Goal: Use online tool/utility: Utilize a website feature to perform a specific function

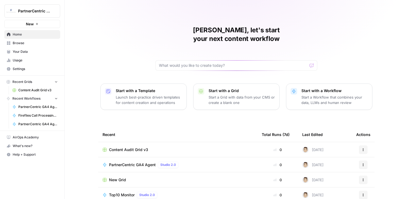
click at [31, 90] on span "Content Audit Grid v3" at bounding box center [37, 90] width 39 height 5
click at [19, 44] on span "Browse" at bounding box center [35, 43] width 45 height 5
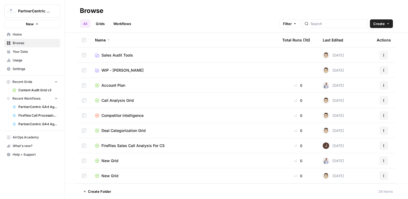
click at [125, 48] on td "Sales Audit Tools" at bounding box center [184, 55] width 187 height 15
click at [125, 53] on span "Sales Audit Tools" at bounding box center [117, 55] width 32 height 5
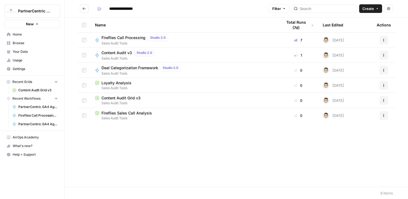
click at [118, 55] on span "Content Audit v3" at bounding box center [116, 52] width 30 height 5
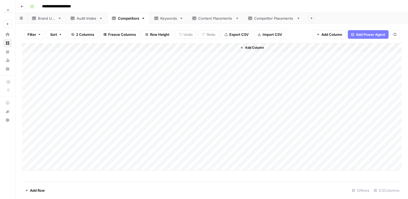
click at [44, 19] on div "Brand URL" at bounding box center [47, 18] width 18 height 5
click at [30, 56] on div "Add Column" at bounding box center [212, 56] width 380 height 27
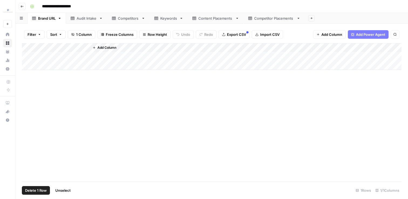
click at [75, 21] on div "Audit Intake" at bounding box center [84, 18] width 26 height 5
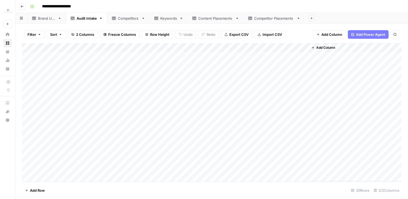
click at [32, 47] on div "Add Column" at bounding box center [212, 112] width 380 height 139
click at [29, 192] on span "Delete 30 Rows" at bounding box center [38, 190] width 26 height 5
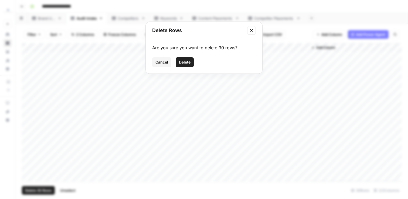
click at [186, 65] on button "Delete" at bounding box center [185, 62] width 18 height 10
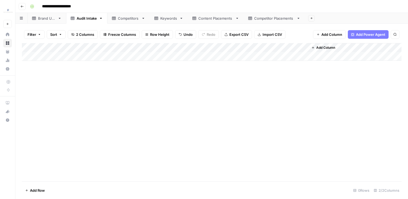
click at [127, 21] on link "Competitors" at bounding box center [128, 18] width 42 height 11
click at [30, 47] on div "Add Column" at bounding box center [212, 107] width 380 height 128
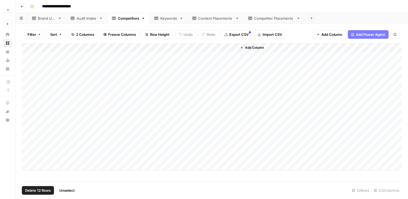
click at [46, 192] on span "Delete 12 Rows" at bounding box center [38, 190] width 26 height 5
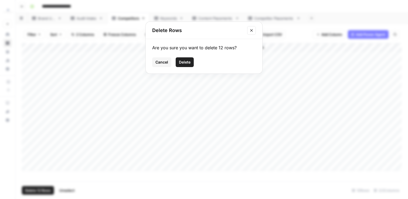
click at [187, 60] on span "Delete" at bounding box center [185, 62] width 12 height 5
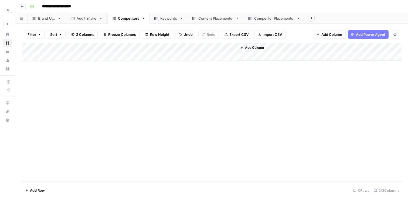
click at [164, 21] on div "Keywords" at bounding box center [168, 18] width 17 height 5
click at [31, 48] on div "Add Column" at bounding box center [212, 102] width 380 height 119
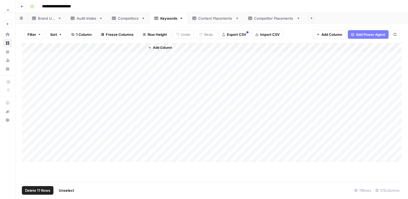
click at [46, 191] on span "Delete 11 Rows" at bounding box center [37, 190] width 25 height 5
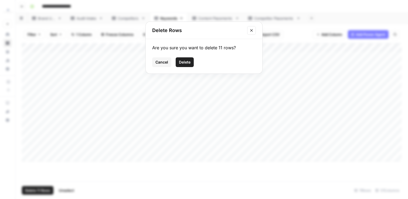
click at [188, 63] on span "Delete" at bounding box center [185, 62] width 12 height 5
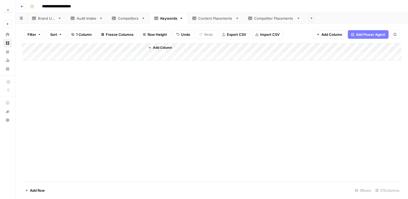
click at [211, 21] on link "Content Placements" at bounding box center [216, 18] width 56 height 11
click at [30, 47] on div "Add Column" at bounding box center [212, 112] width 380 height 139
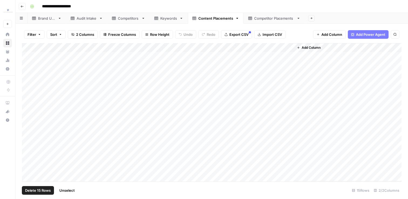
click at [45, 193] on span "Delete 15 Rows" at bounding box center [38, 190] width 26 height 5
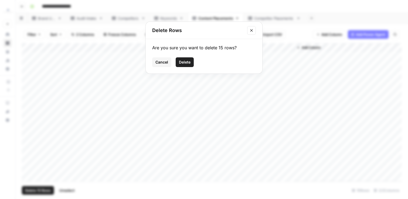
click at [187, 59] on button "Delete" at bounding box center [185, 62] width 18 height 10
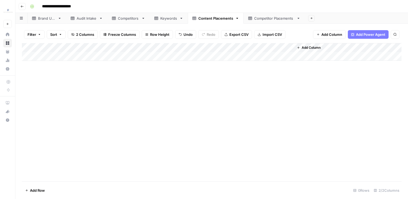
click at [254, 17] on div "Competitor Placements" at bounding box center [274, 18] width 40 height 5
click at [31, 48] on div "Add Column" at bounding box center [212, 84] width 380 height 82
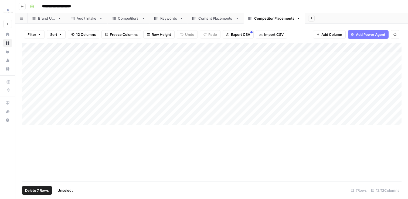
click at [42, 194] on button "Delete 7 Rows" at bounding box center [37, 190] width 30 height 9
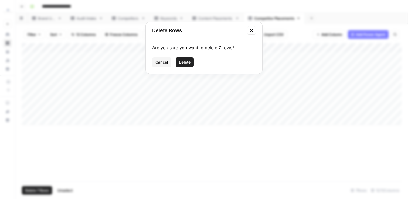
click at [189, 65] on button "Delete" at bounding box center [185, 62] width 18 height 10
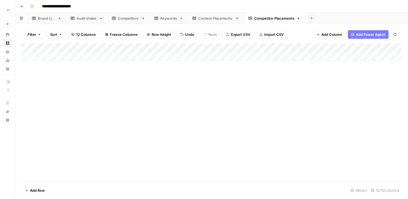
click at [80, 22] on link "Audit Intake" at bounding box center [86, 18] width 41 height 11
click at [164, 56] on div "Add Column" at bounding box center [212, 112] width 380 height 139
click at [185, 170] on div "Add Column" at bounding box center [212, 112] width 380 height 139
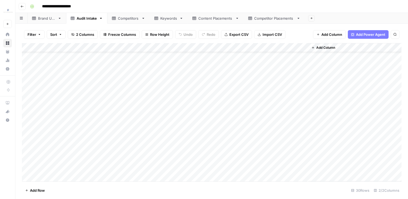
click at [198, 130] on div "Add Column" at bounding box center [212, 112] width 380 height 139
click at [129, 20] on div "Competitors" at bounding box center [128, 18] width 21 height 5
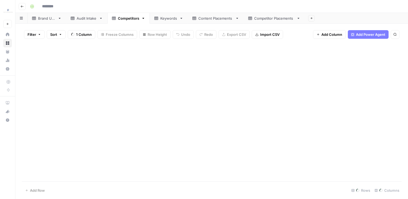
type input "**********"
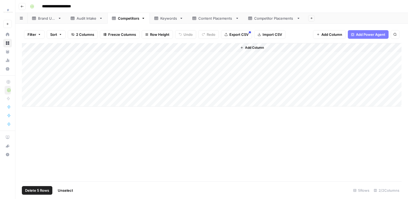
click at [30, 48] on div "Add Column" at bounding box center [212, 75] width 380 height 64
click at [38, 188] on span "Delete 5 Rows" at bounding box center [37, 190] width 24 height 5
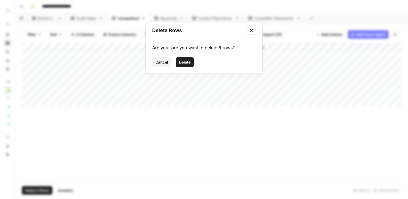
click at [187, 60] on span "Delete" at bounding box center [185, 62] width 12 height 5
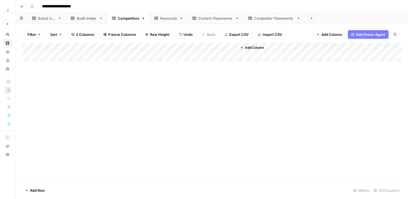
click at [162, 19] on div "Keywords" at bounding box center [168, 18] width 17 height 5
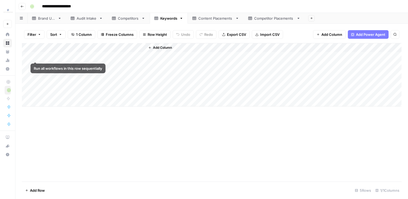
click at [29, 46] on div "Add Column" at bounding box center [212, 75] width 380 height 64
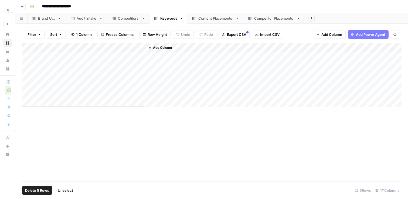
click at [45, 192] on span "Delete 5 Rows" at bounding box center [37, 190] width 24 height 5
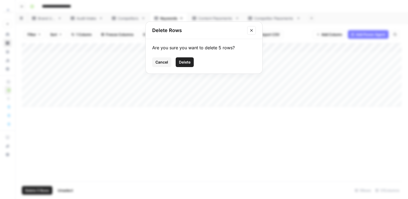
click at [190, 65] on button "Delete" at bounding box center [185, 62] width 18 height 10
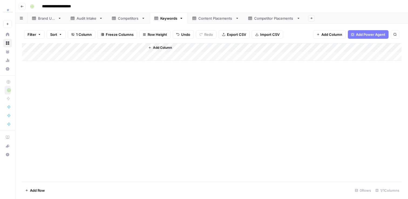
click at [77, 56] on div "Add Column" at bounding box center [212, 52] width 380 height 18
click at [71, 69] on div "Add Column" at bounding box center [212, 56] width 380 height 27
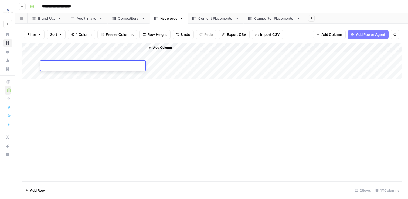
click at [78, 88] on div "Add Column" at bounding box center [212, 112] width 380 height 139
click at [71, 56] on div "Add Column" at bounding box center [212, 61] width 380 height 36
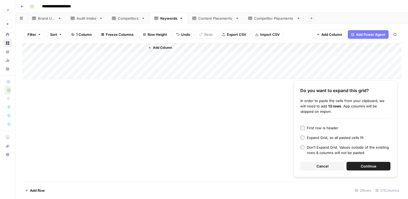
click at [324, 130] on div "First row is header" at bounding box center [323, 127] width 32 height 5
click at [359, 166] on button "Continue" at bounding box center [368, 166] width 44 height 9
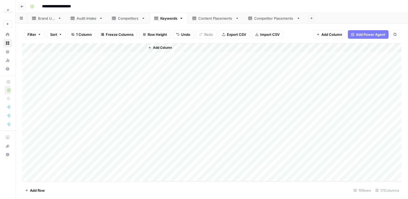
click at [140, 47] on div "Add Column" at bounding box center [212, 112] width 380 height 139
click at [82, 92] on span "Sort Descending" at bounding box center [74, 92] width 47 height 5
click at [27, 131] on div "Add Column" at bounding box center [212, 112] width 380 height 139
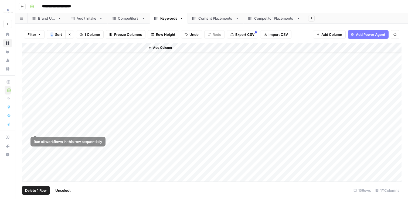
scroll to position [16, 0]
click at [26, 170] on div "Add Column" at bounding box center [212, 112] width 380 height 139
click at [34, 190] on span "Delete 7 Rows" at bounding box center [37, 190] width 24 height 5
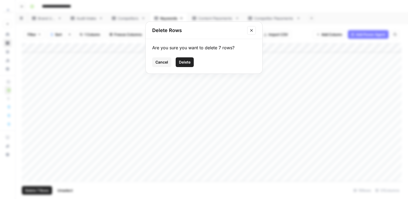
click at [185, 63] on span "Delete" at bounding box center [185, 62] width 12 height 5
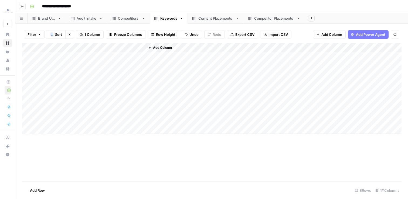
scroll to position [0, 0]
click at [203, 18] on div "Content Placements" at bounding box center [215, 18] width 35 height 5
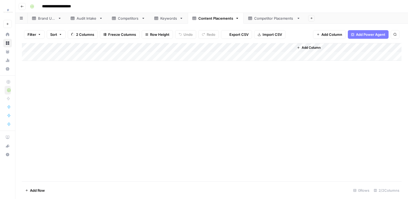
click at [154, 19] on icon at bounding box center [156, 18] width 4 height 3
click at [132, 18] on div "Competitors" at bounding box center [128, 18] width 21 height 5
click at [65, 55] on div "Add Column" at bounding box center [212, 52] width 380 height 18
click at [60, 66] on div "Add Column" at bounding box center [212, 56] width 380 height 27
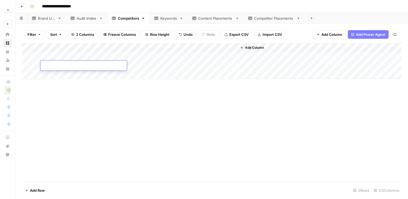
click at [70, 108] on div "Add Column" at bounding box center [212, 112] width 380 height 139
click at [77, 59] on div "Add Column" at bounding box center [212, 61] width 380 height 36
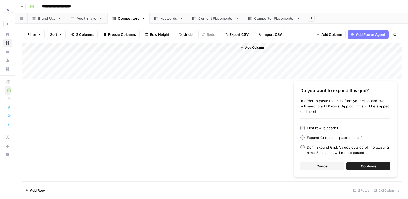
click at [324, 129] on div "First row is header" at bounding box center [323, 127] width 32 height 5
click at [352, 165] on button "Continue" at bounding box center [368, 166] width 44 height 9
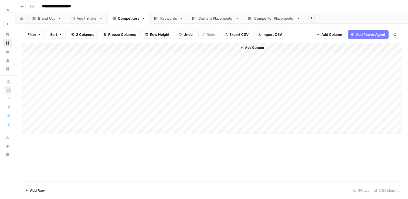
click at [163, 18] on div "Keywords" at bounding box center [168, 18] width 17 height 5
click at [127, 20] on div "Competitors" at bounding box center [128, 18] width 21 height 5
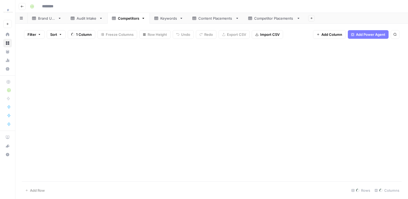
type input "**********"
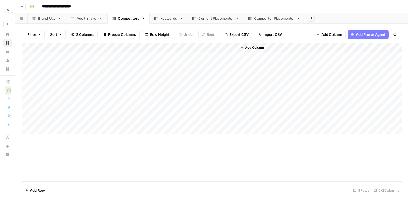
click at [55, 134] on div "Add Column" at bounding box center [212, 88] width 380 height 91
click at [84, 163] on div "Add Column" at bounding box center [212, 112] width 380 height 139
click at [53, 55] on div "Add Column" at bounding box center [212, 93] width 380 height 100
click at [52, 20] on div "Brand URL" at bounding box center [47, 18] width 18 height 5
click at [53, 59] on div "Add Column" at bounding box center [212, 61] width 380 height 36
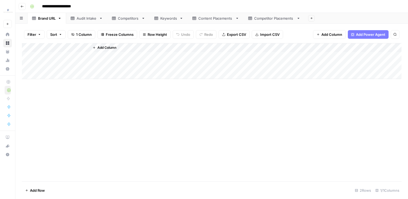
click at [53, 59] on div "Add Column" at bounding box center [212, 61] width 380 height 36
type textarea "**********"
click at [72, 120] on div "Add Column" at bounding box center [212, 112] width 380 height 139
click at [31, 66] on div "Add Column" at bounding box center [212, 61] width 380 height 36
click at [29, 65] on div "Add Column" at bounding box center [212, 61] width 380 height 36
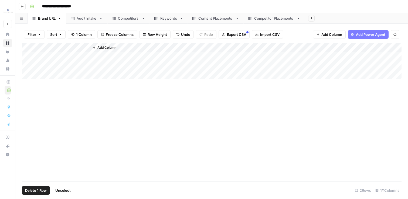
click at [40, 192] on span "Delete 1 Row" at bounding box center [36, 190] width 22 height 5
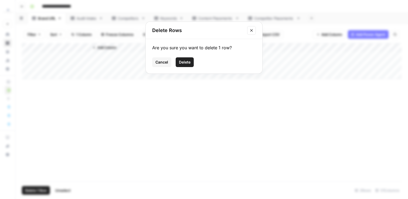
click at [188, 60] on span "Delete" at bounding box center [185, 62] width 12 height 5
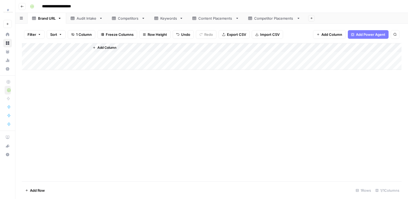
click at [121, 18] on div "Competitors" at bounding box center [128, 18] width 21 height 5
click at [104, 60] on div "Add Column" at bounding box center [212, 93] width 380 height 100
click at [45, 21] on div "Brand URL" at bounding box center [47, 18] width 18 height 5
click at [97, 58] on div "Add Column" at bounding box center [246, 56] width 312 height 27
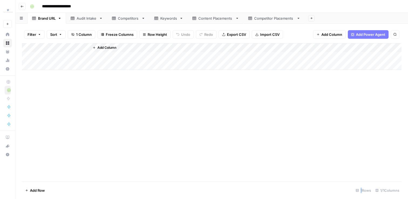
click at [68, 56] on div "Add Column" at bounding box center [212, 56] width 380 height 27
type textarea "**********"
click at [84, 87] on div "Add Column" at bounding box center [212, 112] width 380 height 139
click at [123, 23] on link "Competitors" at bounding box center [128, 18] width 42 height 11
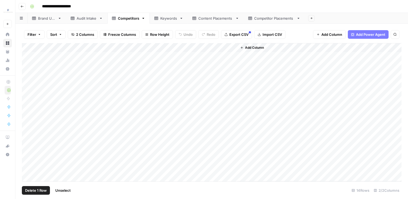
click at [29, 130] on div "Add Column" at bounding box center [212, 112] width 380 height 139
click at [25, 175] on div "Add Column" at bounding box center [212, 112] width 380 height 139
click at [26, 175] on div "Add Column" at bounding box center [212, 112] width 380 height 139
click at [35, 188] on span "Delete 6 Rows" at bounding box center [37, 190] width 24 height 5
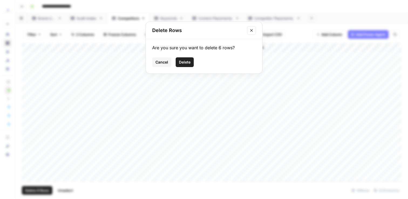
click at [178, 62] on button "Delete" at bounding box center [185, 62] width 18 height 10
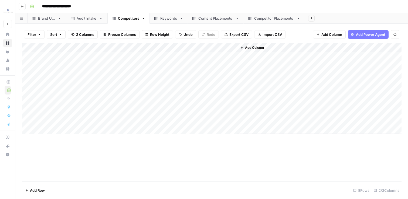
click at [157, 23] on link "Keywords" at bounding box center [169, 18] width 38 height 11
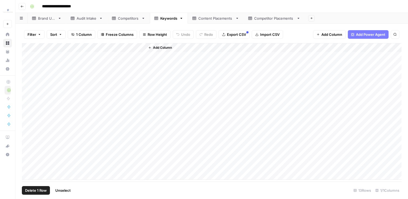
click at [26, 130] on div "Add Column" at bounding box center [212, 111] width 380 height 137
click at [29, 166] on div "Add Column" at bounding box center [212, 111] width 380 height 137
click at [36, 187] on button "Delete 5 Rows" at bounding box center [37, 190] width 30 height 9
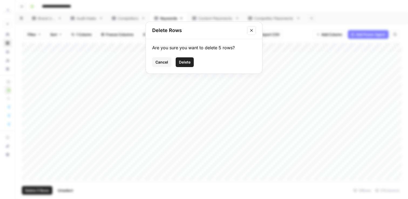
click at [187, 62] on span "Delete" at bounding box center [185, 62] width 12 height 5
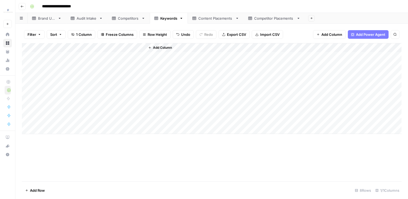
click at [214, 20] on div "Content Placements" at bounding box center [215, 18] width 35 height 5
click at [84, 57] on div "Add Column" at bounding box center [212, 93] width 380 height 100
click at [150, 129] on div "Add Column" at bounding box center [212, 93] width 380 height 100
click at [28, 120] on div "Add Column" at bounding box center [212, 93] width 380 height 100
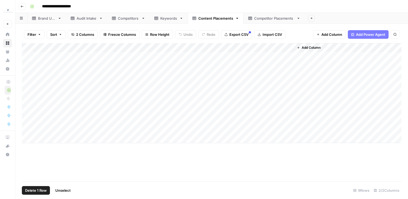
click at [27, 129] on div "Add Column" at bounding box center [212, 93] width 380 height 100
click at [30, 192] on span "Delete 2 Rows" at bounding box center [37, 190] width 24 height 5
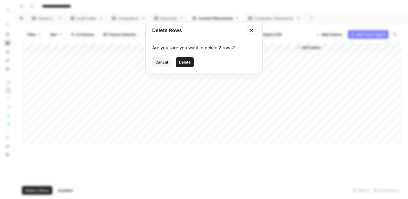
click at [193, 60] on button "Delete" at bounding box center [185, 62] width 18 height 10
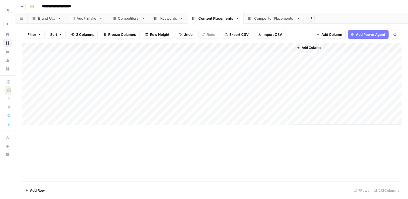
click at [63, 57] on div "Add Column" at bounding box center [212, 84] width 380 height 82
click at [176, 111] on div "Add Column" at bounding box center [212, 84] width 380 height 82
click at [257, 18] on div "Competitor Placements" at bounding box center [274, 18] width 40 height 5
click at [224, 19] on div "Content Placements" at bounding box center [215, 18] width 35 height 5
click at [275, 19] on div "Competitor Placements" at bounding box center [274, 18] width 40 height 5
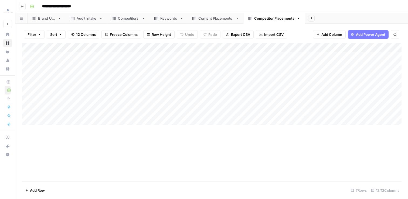
click at [83, 56] on div "Add Column" at bounding box center [212, 84] width 380 height 82
click at [231, 112] on div "Add Column" at bounding box center [212, 84] width 380 height 82
click at [167, 18] on div "Keywords" at bounding box center [168, 18] width 17 height 5
click at [121, 19] on div "Competitors" at bounding box center [128, 18] width 21 height 5
click at [159, 19] on div "Keywords" at bounding box center [165, 18] width 23 height 5
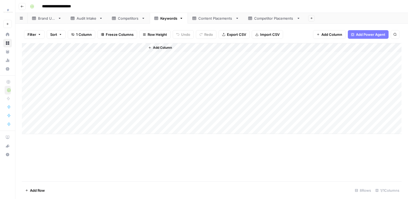
click at [84, 52] on div "Add Column" at bounding box center [212, 88] width 380 height 91
click at [90, 121] on div "Add Column" at bounding box center [212, 88] width 380 height 91
click at [278, 18] on div "Competitor Placements" at bounding box center [274, 18] width 40 height 5
click at [30, 47] on div "Add Column" at bounding box center [212, 84] width 380 height 82
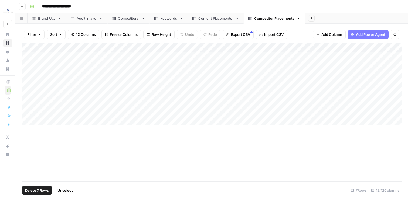
click at [43, 188] on span "Delete 7 Rows" at bounding box center [37, 190] width 24 height 5
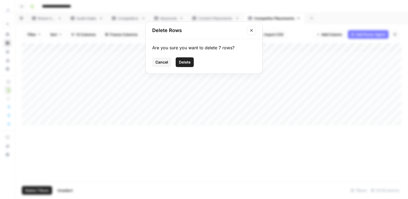
click at [189, 60] on span "Delete" at bounding box center [185, 62] width 12 height 5
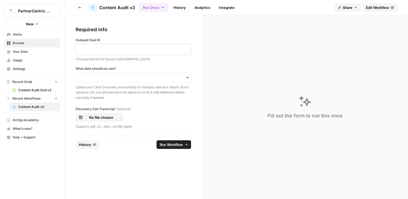
click at [98, 49] on p at bounding box center [133, 49] width 108 height 5
click at [108, 80] on div "button" at bounding box center [133, 78] width 115 height 10
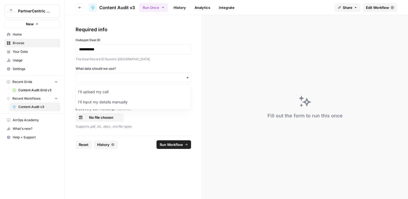
click at [104, 93] on div "I'll upload my call" at bounding box center [133, 92] width 115 height 10
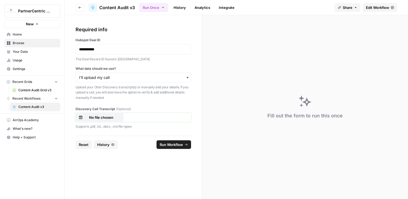
click at [106, 117] on p "No file chosen" at bounding box center [101, 117] width 35 height 5
click at [164, 146] on span "Run Workflow" at bounding box center [171, 144] width 23 height 5
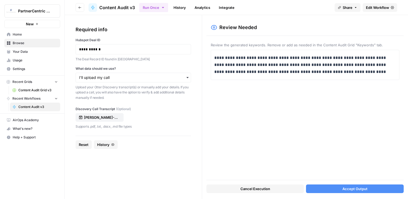
click at [271, 191] on button "Cancel Execution" at bounding box center [255, 189] width 98 height 9
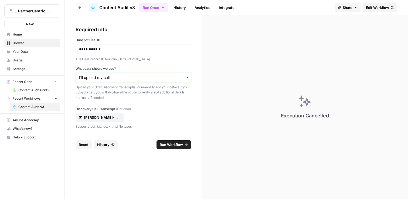
click at [137, 80] on input "What data should we use?" at bounding box center [133, 77] width 108 height 5
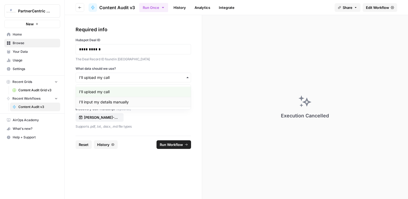
click at [119, 99] on div "I'll input my details manually" at bounding box center [133, 102] width 115 height 10
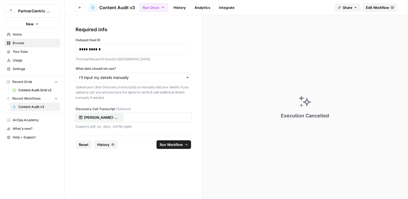
click at [117, 119] on p "Ryan-Allen-and-Patrick-Revnew-a6e73cf7-98f7.docx" at bounding box center [101, 117] width 35 height 5
click at [83, 141] on button "Reset" at bounding box center [84, 145] width 16 height 9
click at [154, 51] on p at bounding box center [133, 49] width 108 height 5
click at [101, 75] on input "What data should we use?" at bounding box center [133, 77] width 108 height 5
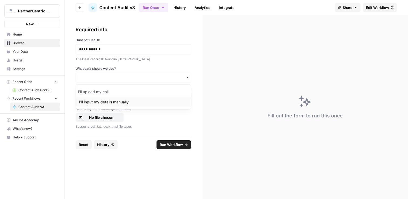
click at [100, 100] on div "I'll input my details manually" at bounding box center [133, 102] width 115 height 10
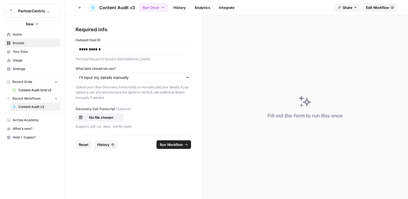
click at [183, 148] on button "Run Workflow" at bounding box center [174, 145] width 35 height 9
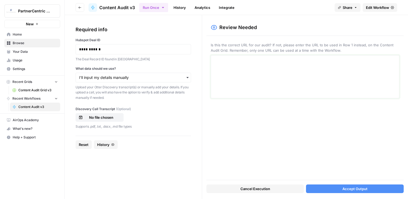
click at [281, 86] on textarea at bounding box center [305, 77] width 182 height 38
click at [324, 190] on button "Accept Output" at bounding box center [355, 189] width 98 height 9
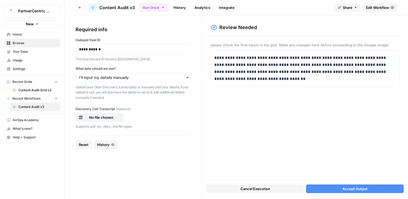
click at [356, 193] on button "Accept Output" at bounding box center [355, 189] width 98 height 9
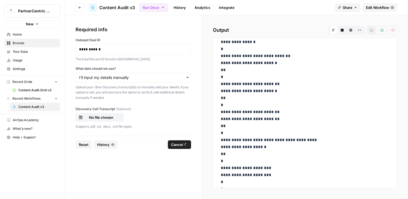
scroll to position [1315, 0]
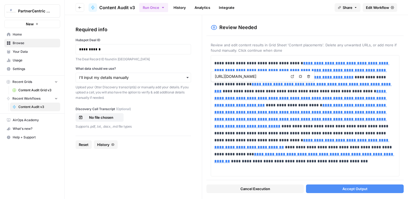
type input "https://www.architecturaldigest.com/story/diy-gift-ideas%22,%22https://www.thes…"
click at [352, 192] on button "Accept Output" at bounding box center [355, 189] width 98 height 9
